Goal: Transaction & Acquisition: Book appointment/travel/reservation

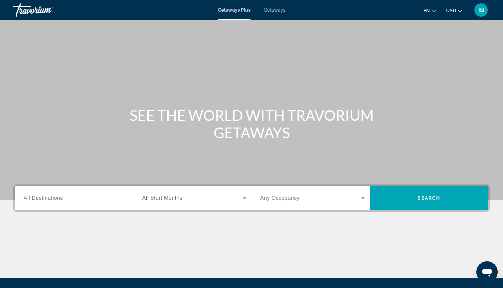
click at [276, 9] on span "Getaways" at bounding box center [275, 9] width 22 height 5
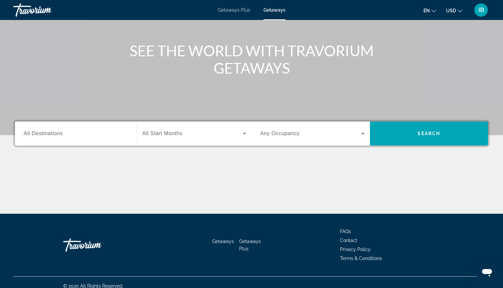
click at [43, 138] on div "Search widget" at bounding box center [76, 133] width 105 height 19
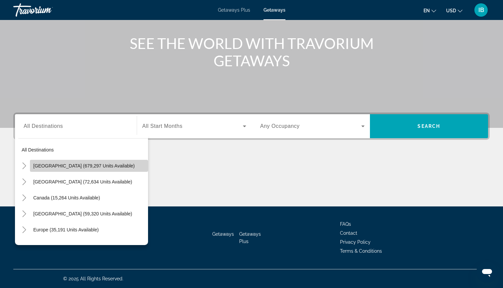
click at [68, 168] on span "[GEOGRAPHIC_DATA] (679,297 units available)" at bounding box center [84, 165] width 102 height 5
type input "**********"
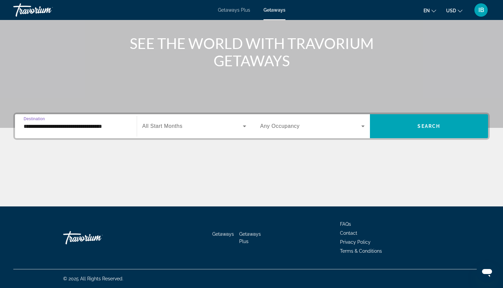
click at [171, 128] on span "All Start Months" at bounding box center [163, 126] width 40 height 6
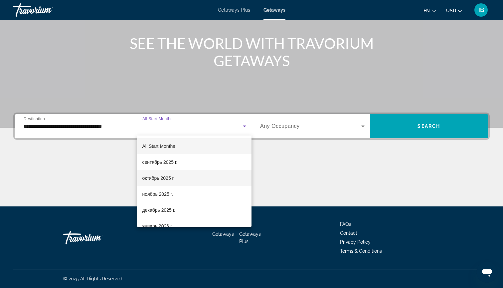
click at [172, 177] on span "октябрь 2025 г." at bounding box center [159, 178] width 32 height 8
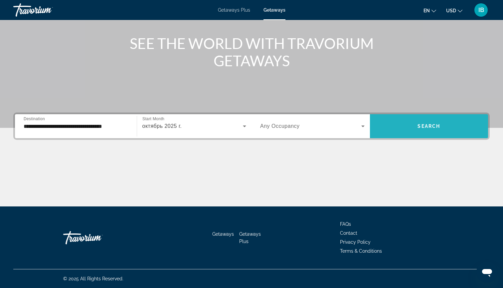
click at [411, 128] on span "Search widget" at bounding box center [429, 126] width 119 height 16
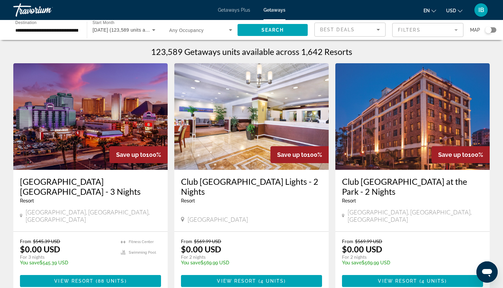
click at [419, 33] on mat-form-field "Filters" at bounding box center [428, 30] width 71 height 14
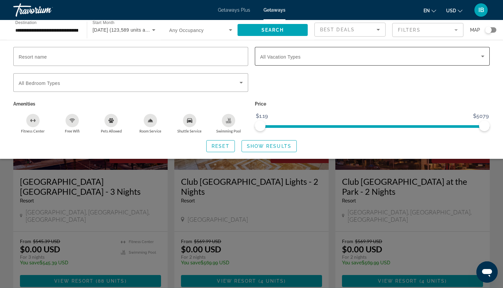
click at [292, 56] on span "All Vacation Types" at bounding box center [280, 56] width 41 height 5
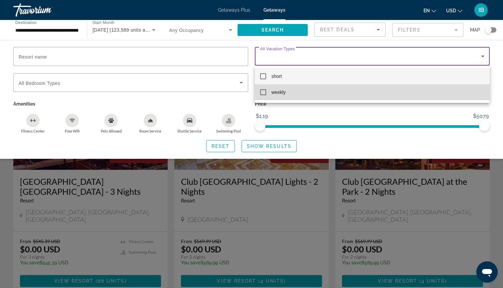
click at [294, 95] on mat-option "weekly" at bounding box center [372, 92] width 235 height 16
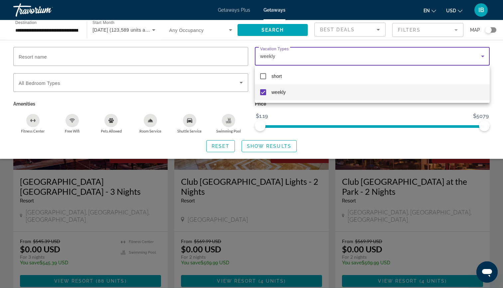
click at [255, 143] on div at bounding box center [251, 144] width 503 height 288
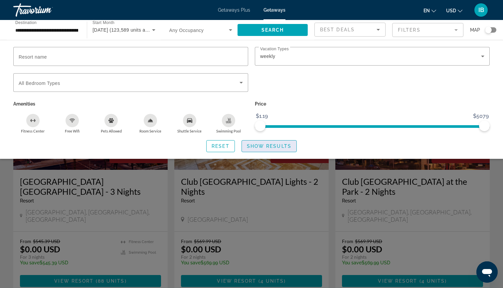
click at [255, 143] on span "Search widget" at bounding box center [269, 146] width 55 height 16
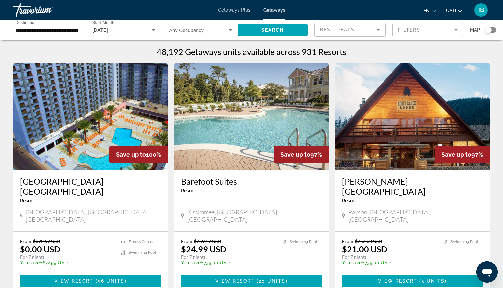
click at [490, 29] on div "Search widget" at bounding box center [488, 30] width 7 height 7
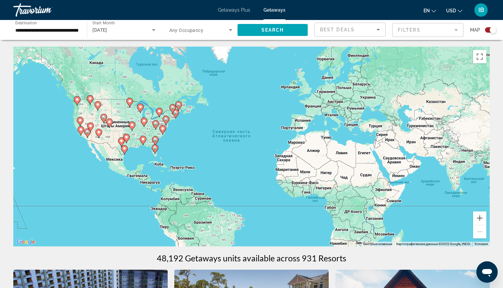
click at [164, 128] on image "Main content" at bounding box center [163, 129] width 4 height 4
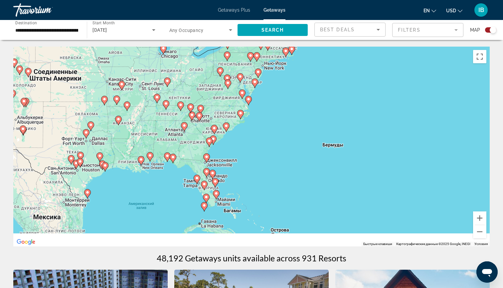
drag, startPoint x: 274, startPoint y: 173, endPoint x: 263, endPoint y: 144, distance: 31.5
click at [263, 144] on div "Чтобы активировать перетаскивание с помощью клавиатуры, нажмите Alt + Ввод. Пос…" at bounding box center [251, 147] width 477 height 200
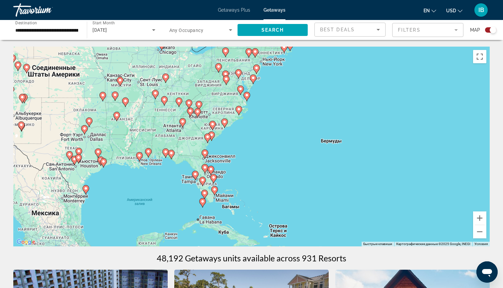
click at [214, 180] on icon "Main content" at bounding box center [214, 178] width 6 height 9
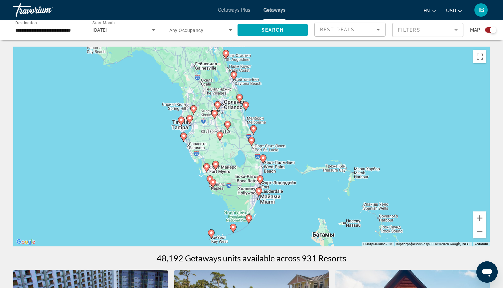
click at [247, 107] on image "Main content" at bounding box center [246, 105] width 4 height 4
type input "**********"
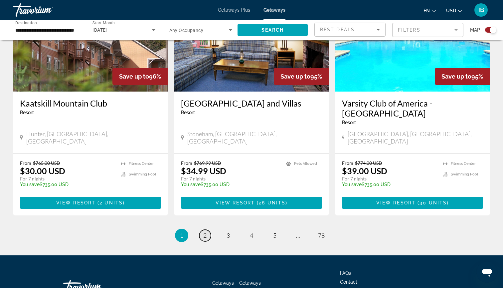
click at [203, 232] on span "2" at bounding box center [204, 235] width 3 height 7
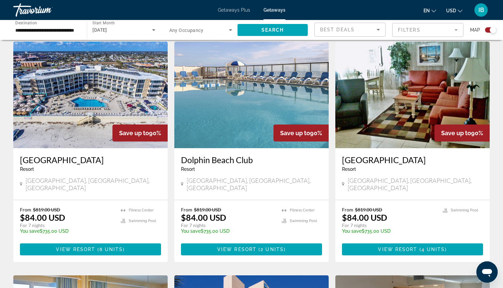
scroll to position [229, 0]
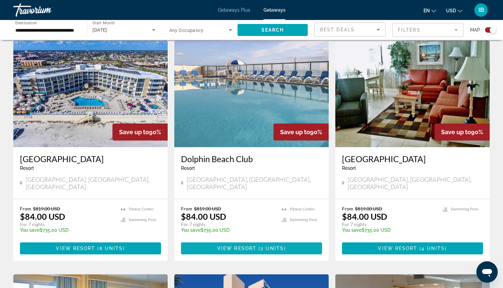
click at [241, 246] on span "View Resort" at bounding box center [236, 248] width 39 height 5
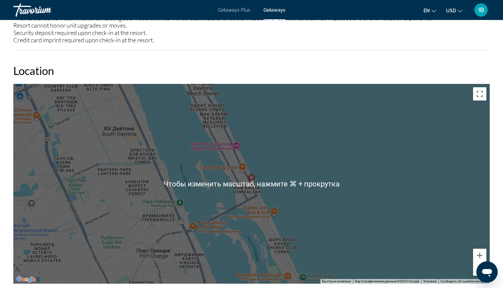
scroll to position [839, 0]
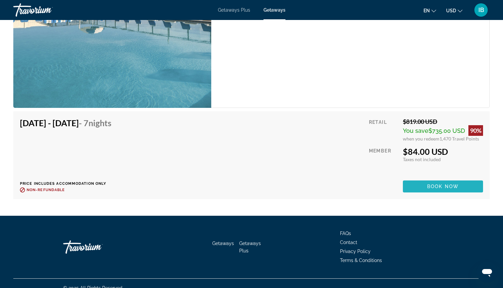
click at [407, 178] on span "Main content" at bounding box center [443, 186] width 80 height 16
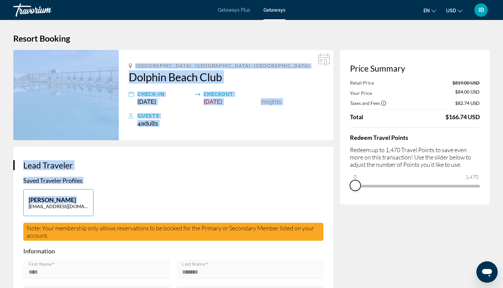
drag, startPoint x: 474, startPoint y: 195, endPoint x: 321, endPoint y: 190, distance: 152.6
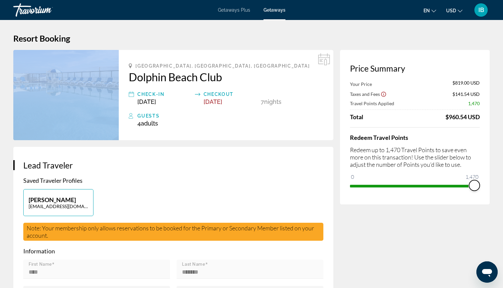
drag, startPoint x: 356, startPoint y: 176, endPoint x: 503, endPoint y: 167, distance: 147.8
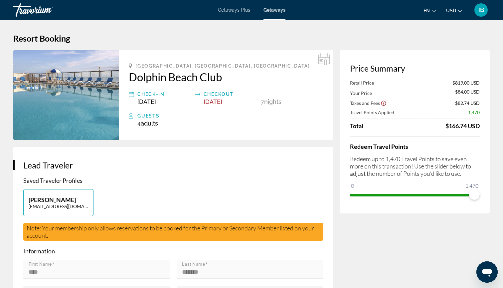
click at [453, 133] on div "Retail Price $819.00 USD Your Price $84.00 USD Taxes and Fees $82.74 USD Travel…" at bounding box center [415, 140] width 130 height 120
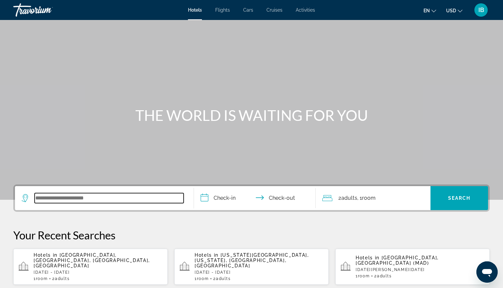
click at [77, 196] on input "Search widget" at bounding box center [109, 198] width 149 height 10
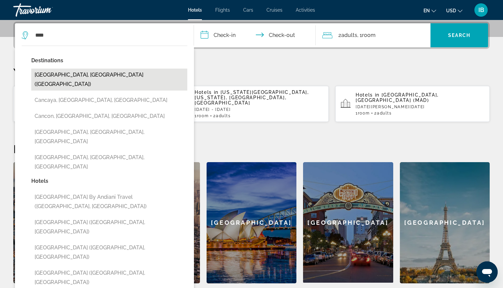
click at [62, 77] on button "Cancun, Mexico (CUN)" at bounding box center [109, 80] width 156 height 22
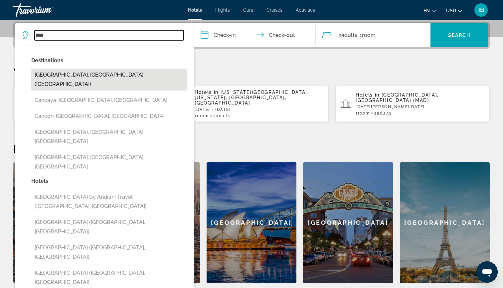
type input "**********"
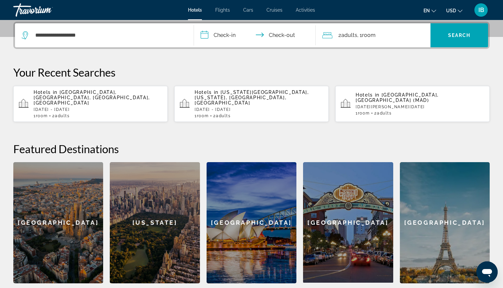
click at [226, 35] on input "**********" at bounding box center [256, 36] width 125 height 26
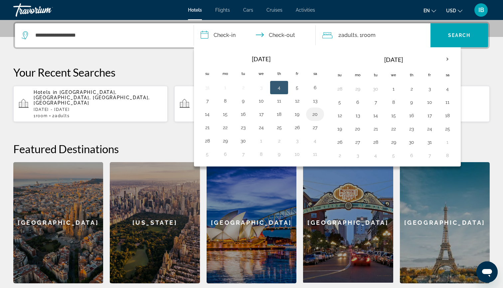
click at [316, 114] on button "20" at bounding box center [315, 114] width 11 height 9
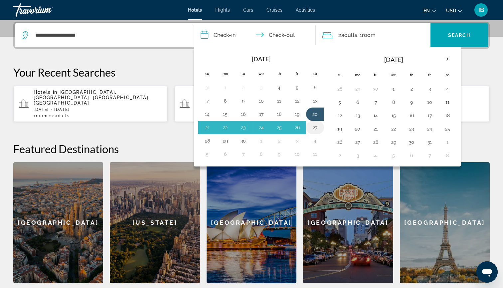
click at [315, 127] on button "27" at bounding box center [315, 127] width 11 height 9
type input "**********"
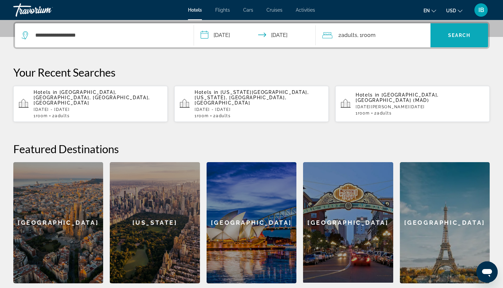
click at [445, 33] on span "Search widget" at bounding box center [460, 35] width 58 height 16
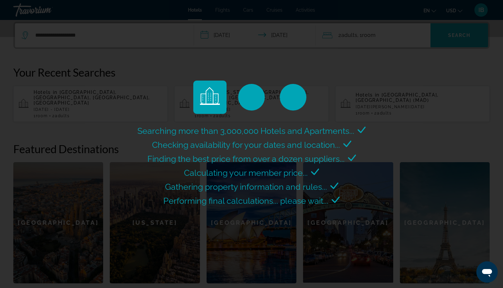
scroll to position [0, 0]
